Goal: Book appointment/travel/reservation

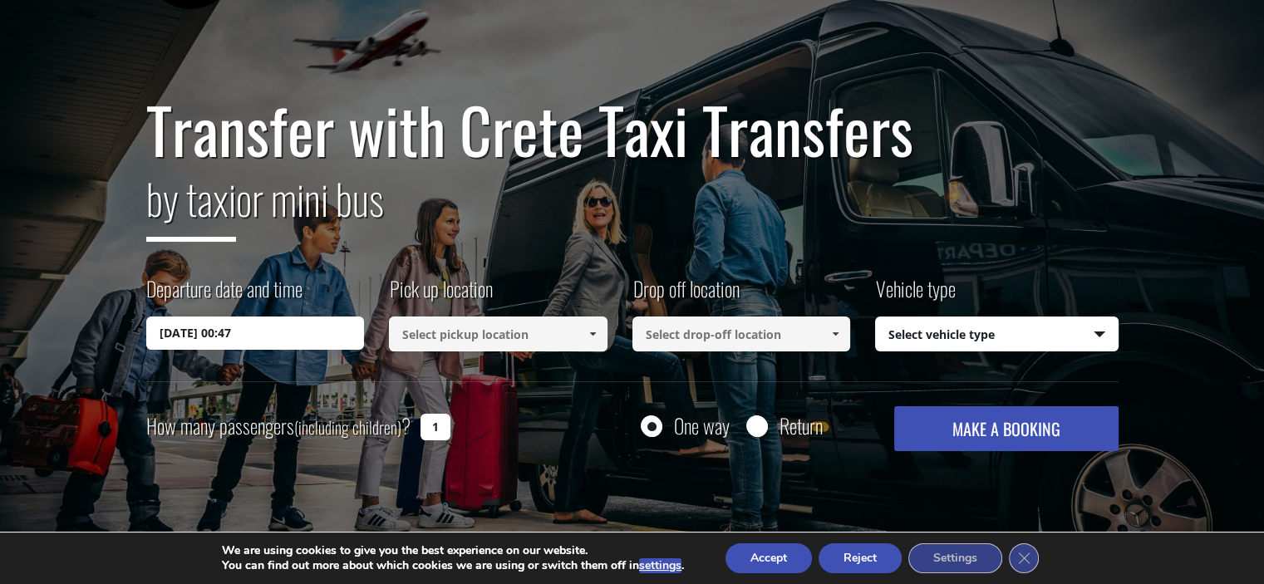
click at [315, 340] on input "[DATE] 00:47" at bounding box center [255, 333] width 219 height 33
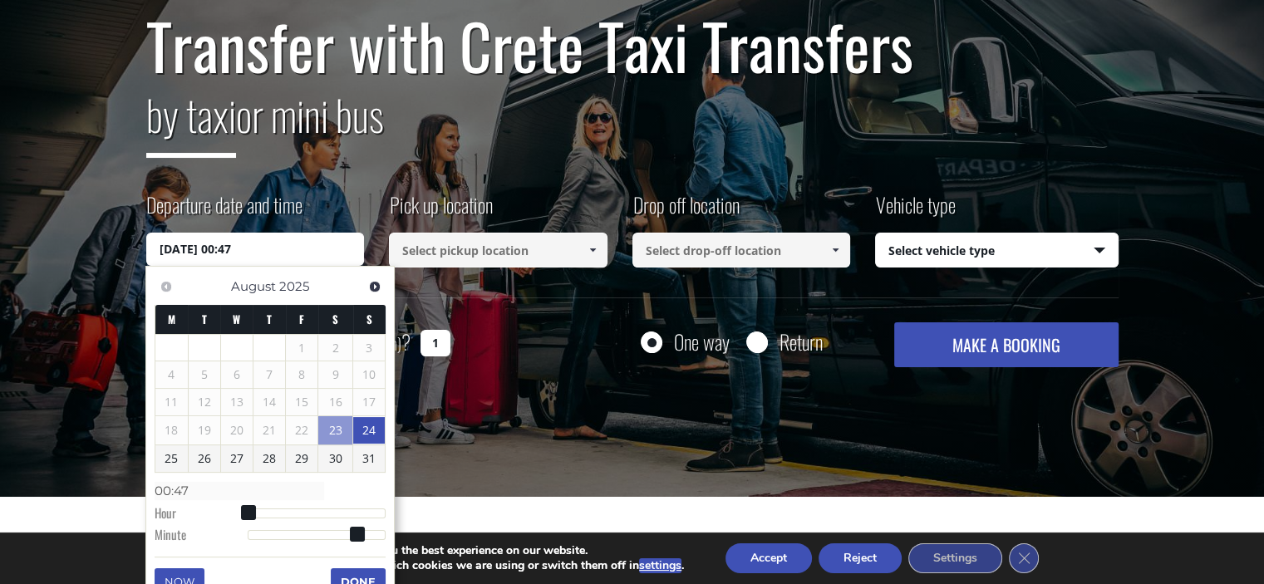
scroll to position [249, 0]
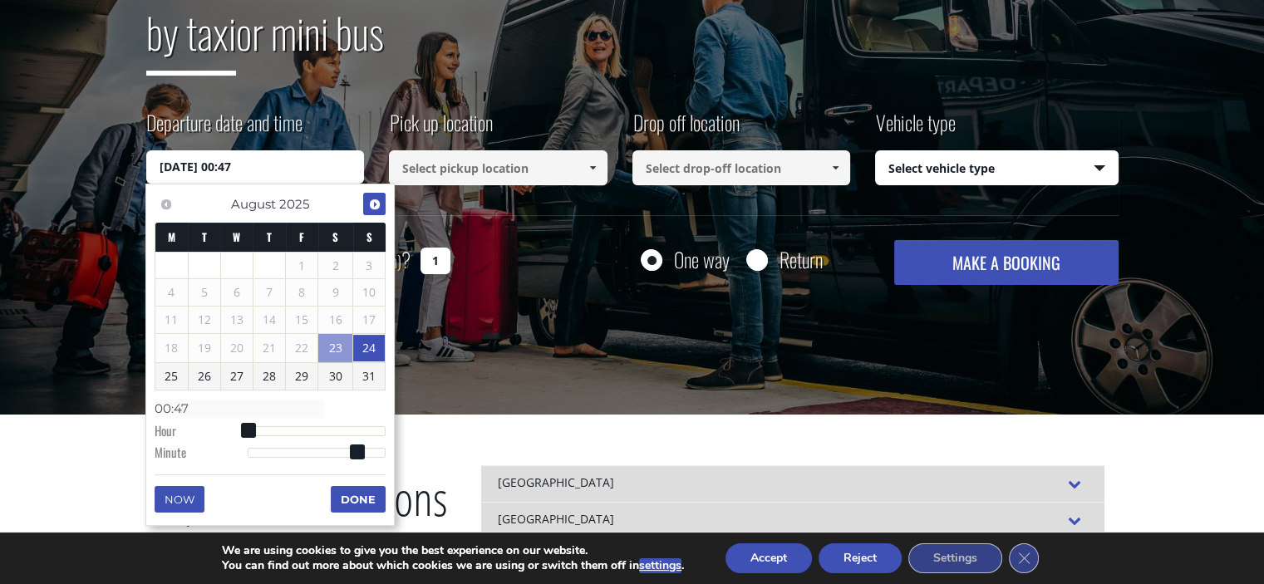
click at [369, 204] on span "Next" at bounding box center [374, 204] width 13 height 13
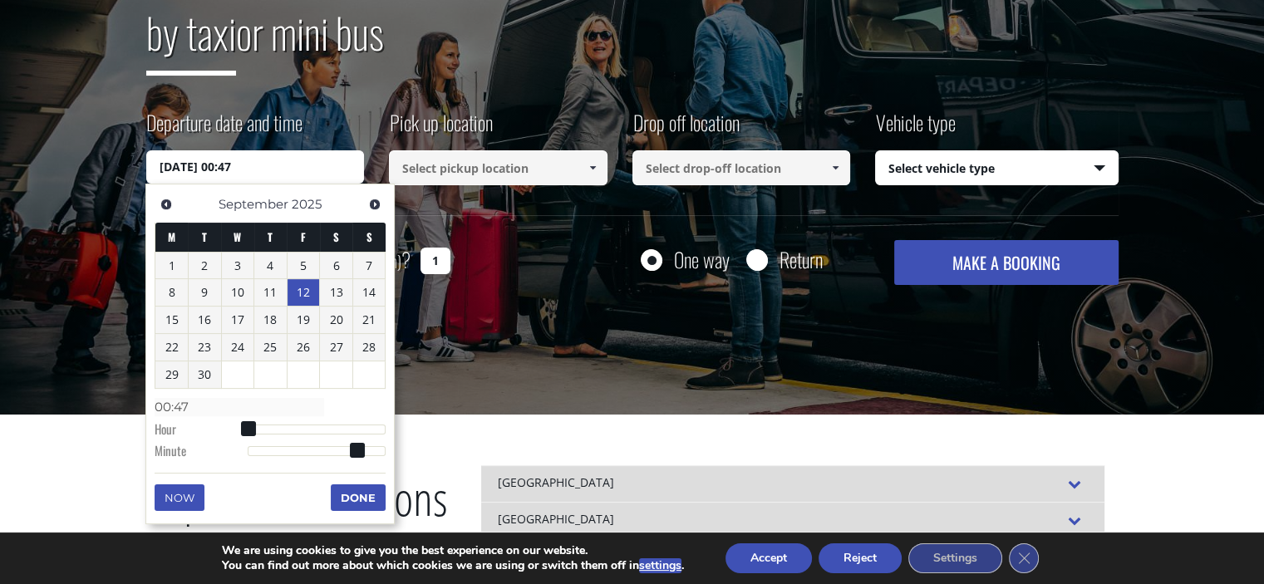
click at [306, 300] on link "12" at bounding box center [303, 292] width 32 height 27
click at [439, 170] on input at bounding box center [498, 167] width 219 height 35
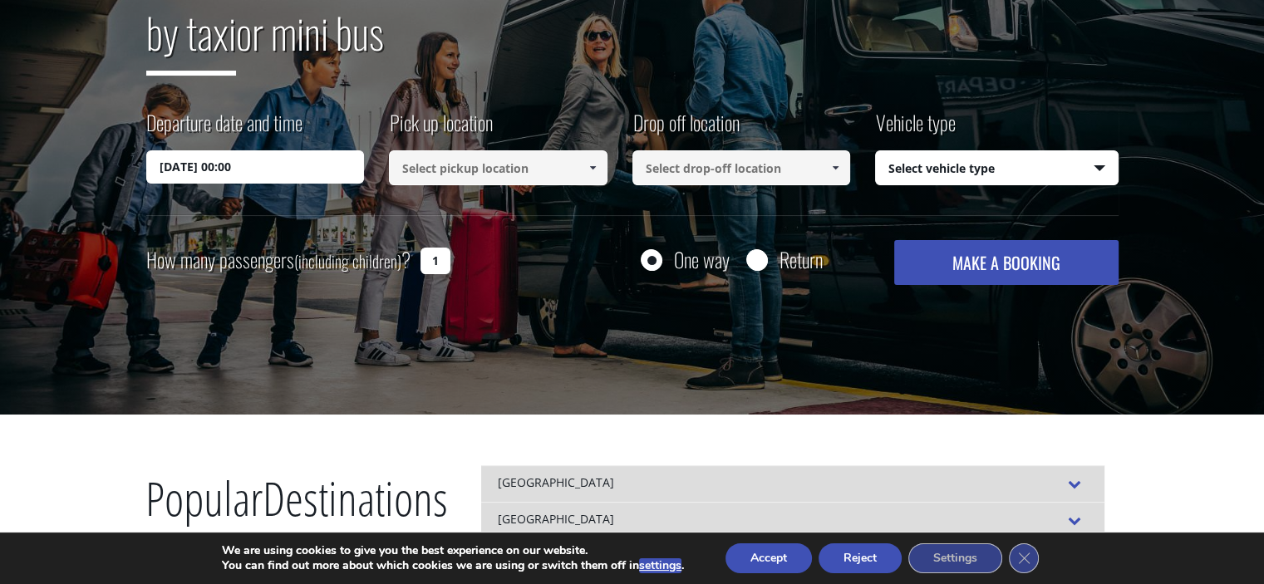
click at [317, 179] on input "[DATE] 00:00" at bounding box center [255, 166] width 219 height 33
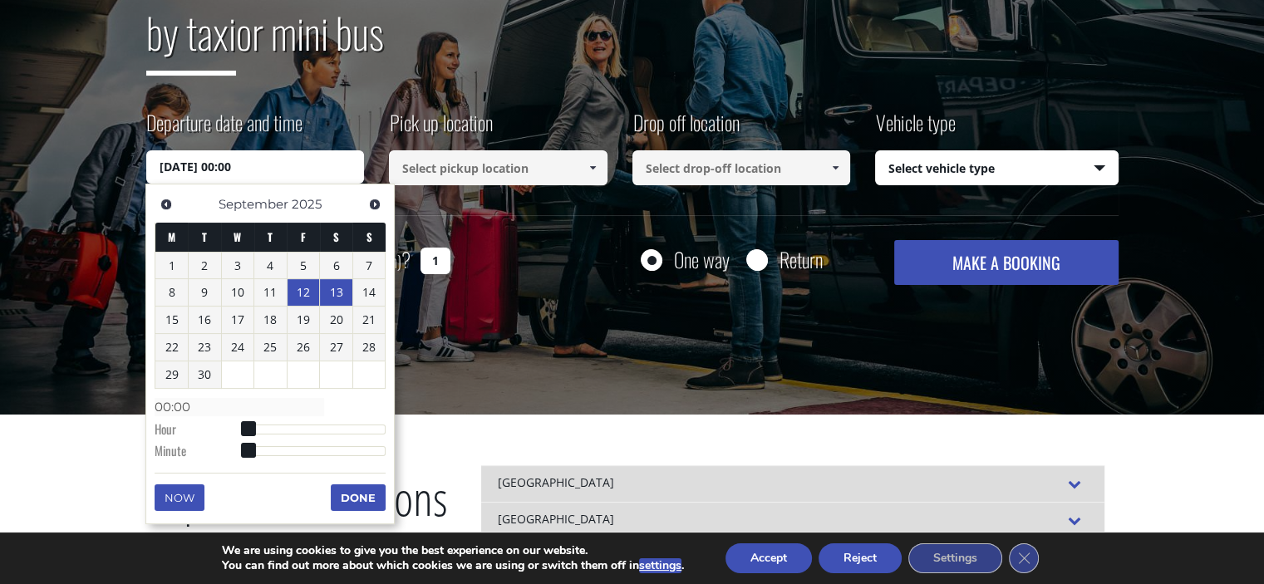
click at [335, 292] on link "13" at bounding box center [336, 292] width 32 height 27
type input "[DATE] 00:00"
click at [513, 174] on input at bounding box center [498, 167] width 219 height 35
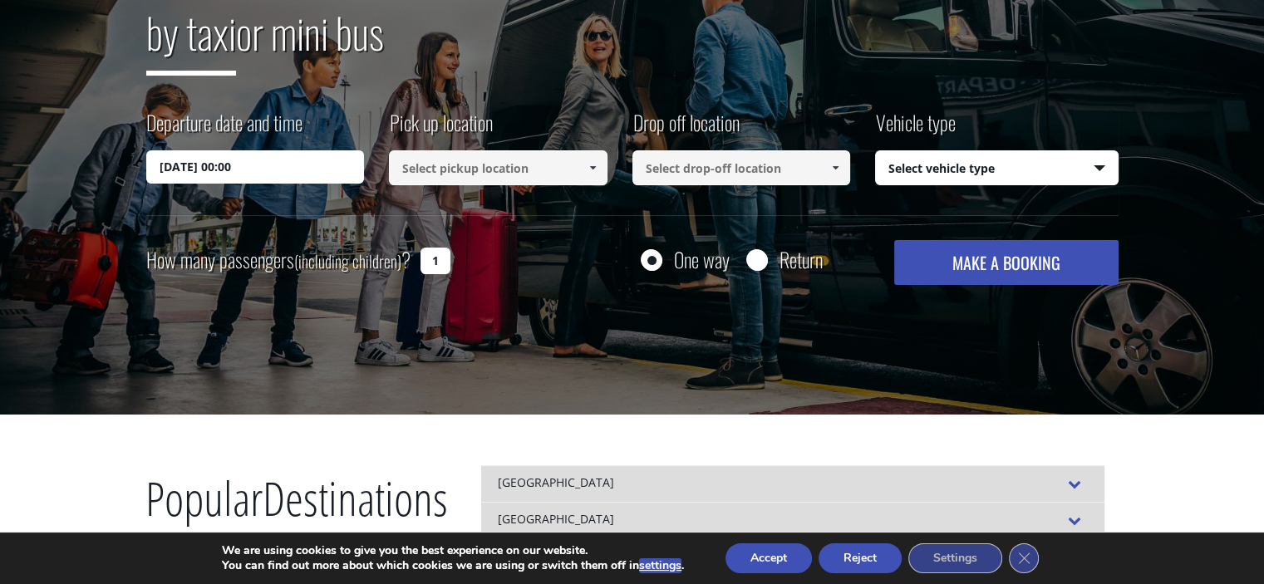
click at [592, 169] on span at bounding box center [592, 167] width 13 height 13
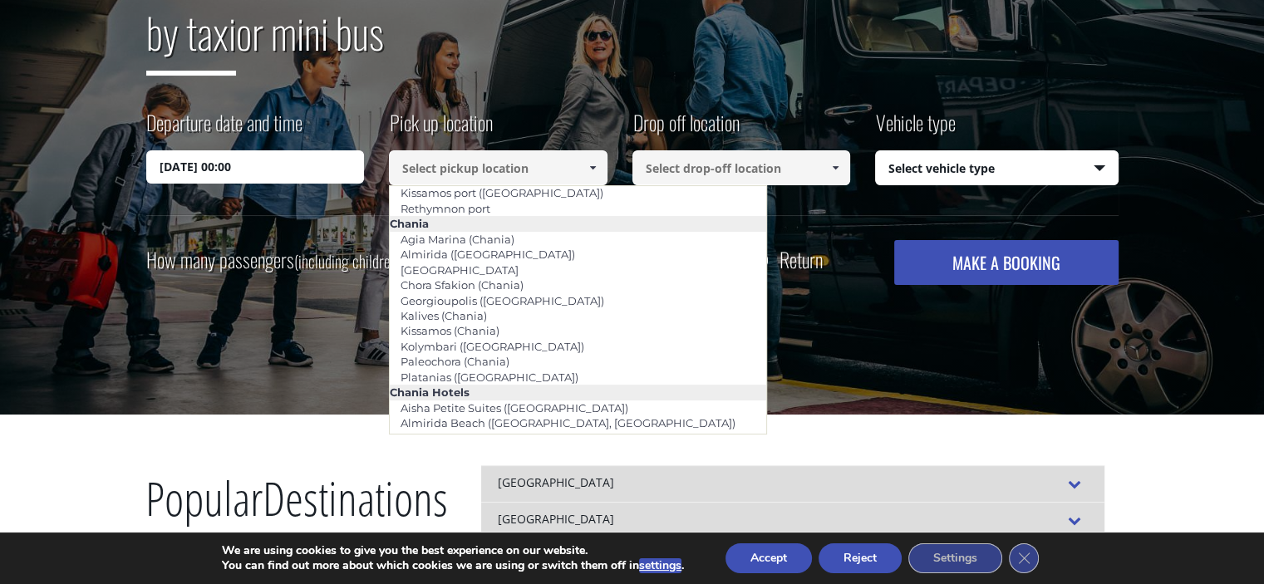
scroll to position [0, 0]
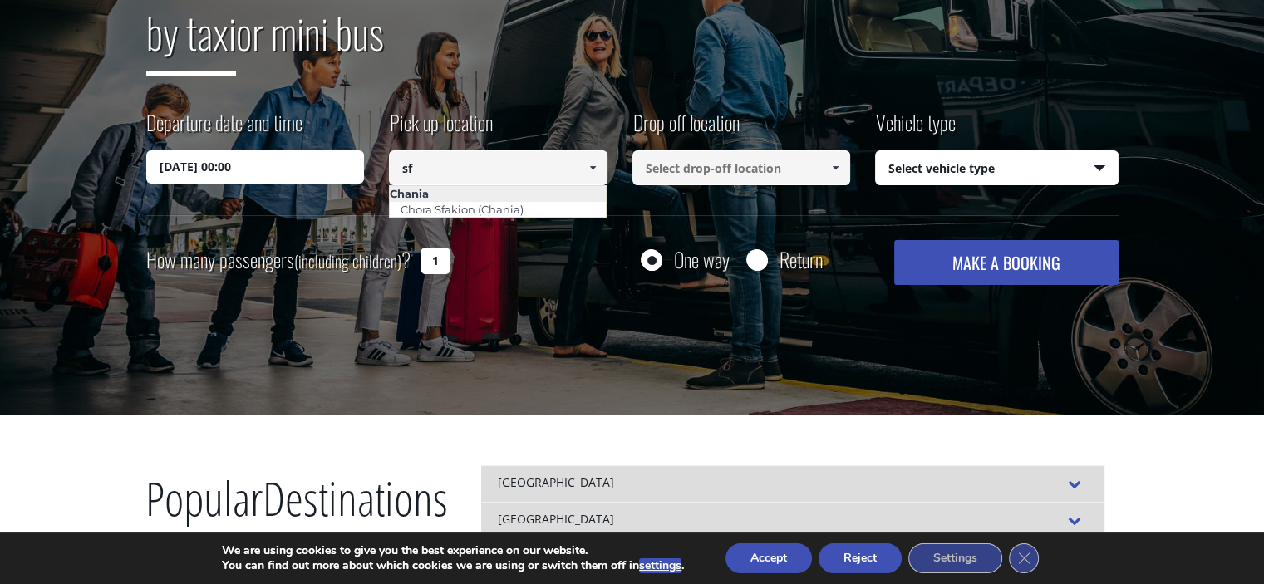
type input "s"
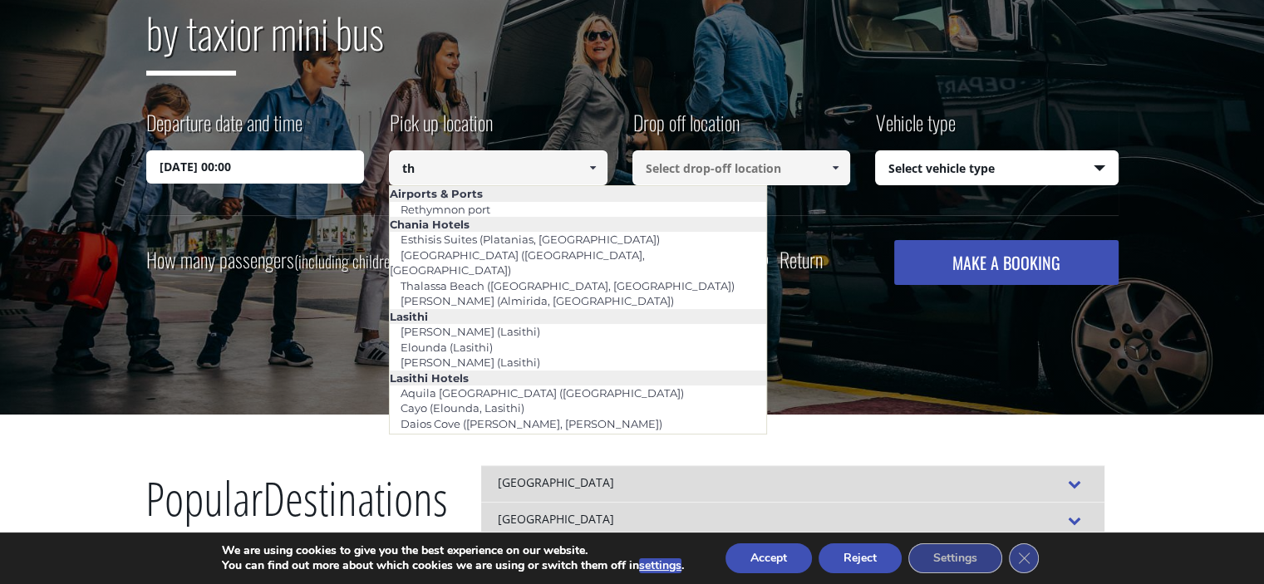
type input "tha"
